Goal: Information Seeking & Learning: Find specific fact

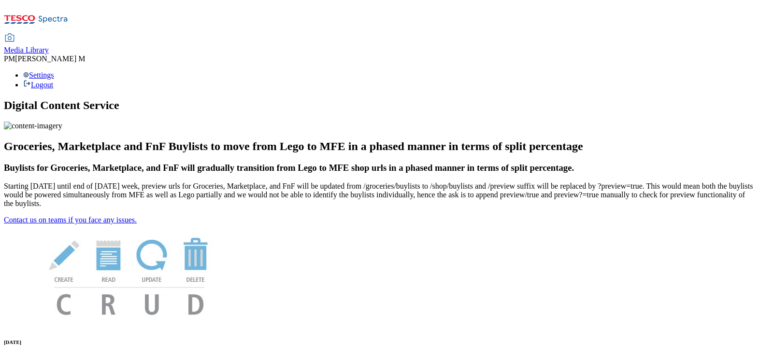
click at [49, 46] on span "Media Library" at bounding box center [26, 50] width 45 height 8
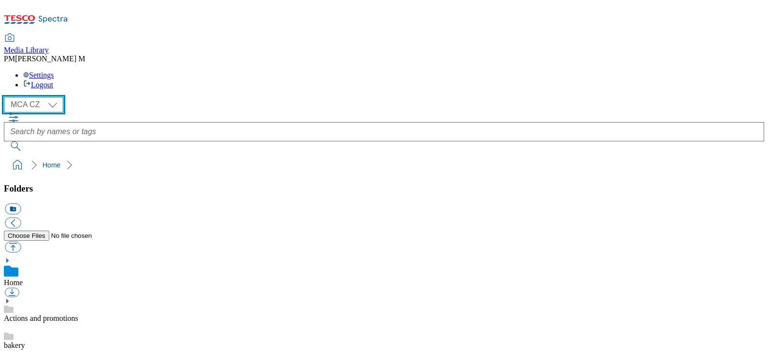
click at [44, 97] on select "MCA CZ MCA HU MCA SK" at bounding box center [33, 104] width 59 height 15
select select "flare-mca-hu"
click at [6, 97] on select "MCA CZ MCA HU MCA SK" at bounding box center [33, 104] width 59 height 15
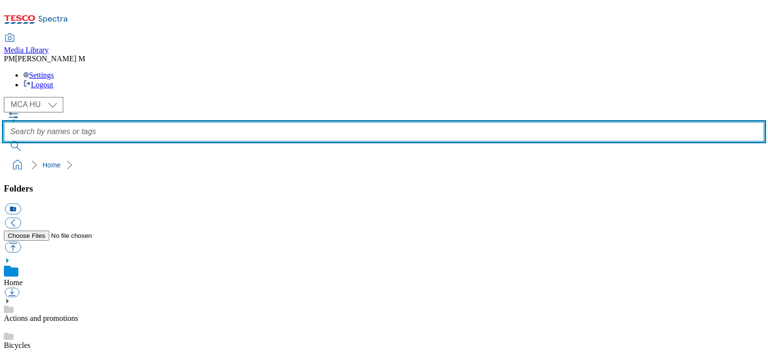
click at [376, 122] on input "text" at bounding box center [384, 131] width 760 height 19
type input "q25"
click at [4, 141] on button "submit" at bounding box center [16, 146] width 25 height 10
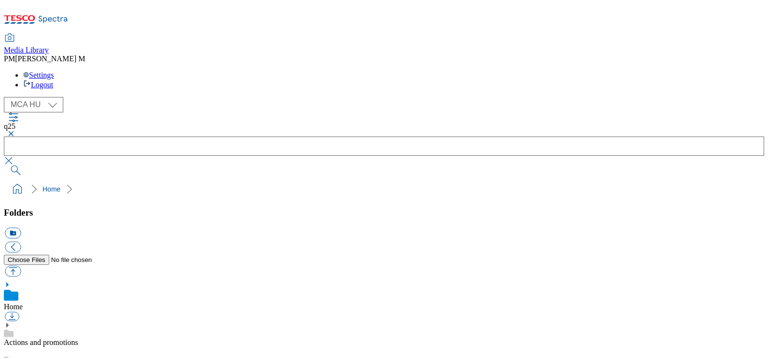
click at [42, 97] on select "MCA CZ MCA HU MCA SK" at bounding box center [33, 104] width 59 height 15
select select "flare-mca-sk"
click at [6, 97] on select "MCA CZ MCA HU MCA SK" at bounding box center [33, 104] width 59 height 15
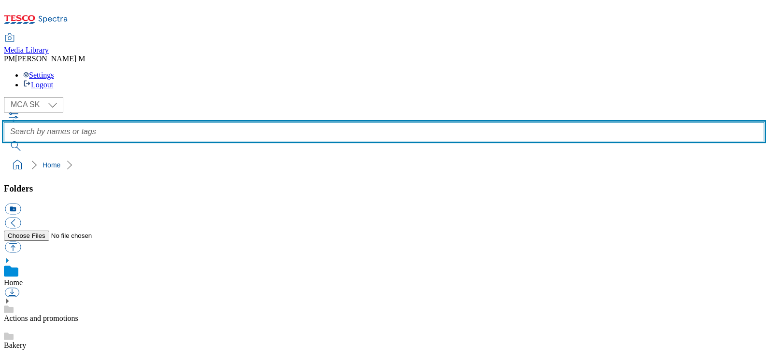
click at [384, 122] on input "text" at bounding box center [384, 131] width 760 height 19
type input "S"
type input "H30"
click at [4, 141] on button "submit" at bounding box center [16, 146] width 25 height 10
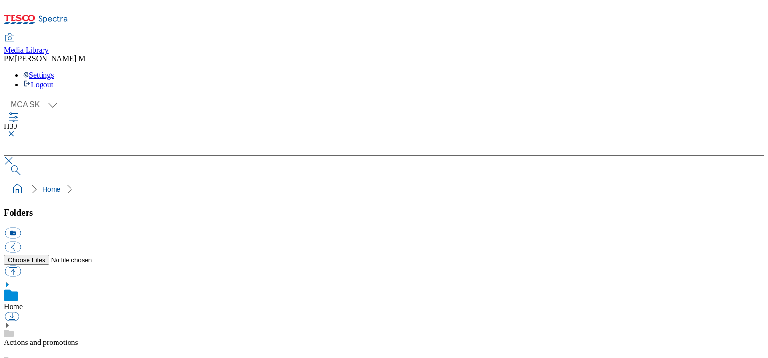
click at [34, 97] on select "MCA CZ MCA HU MCA SK" at bounding box center [33, 104] width 59 height 15
select select "flare-mca-cz"
click at [6, 97] on select "MCA CZ MCA HU MCA SK" at bounding box center [33, 104] width 59 height 15
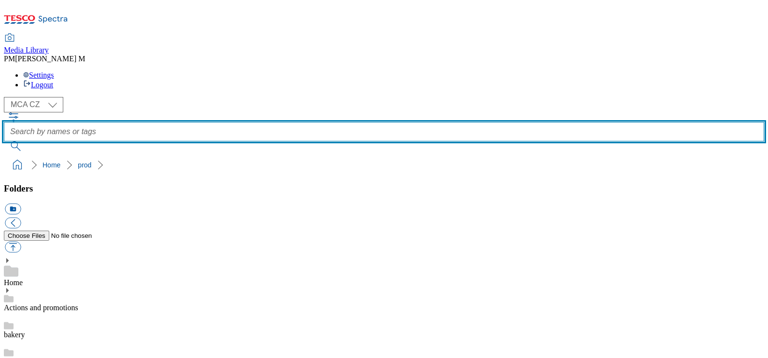
click at [292, 122] on input "text" at bounding box center [384, 131] width 760 height 19
type input "XE1"
click at [4, 141] on button "submit" at bounding box center [16, 146] width 25 height 10
